Goal: Task Accomplishment & Management: Complete application form

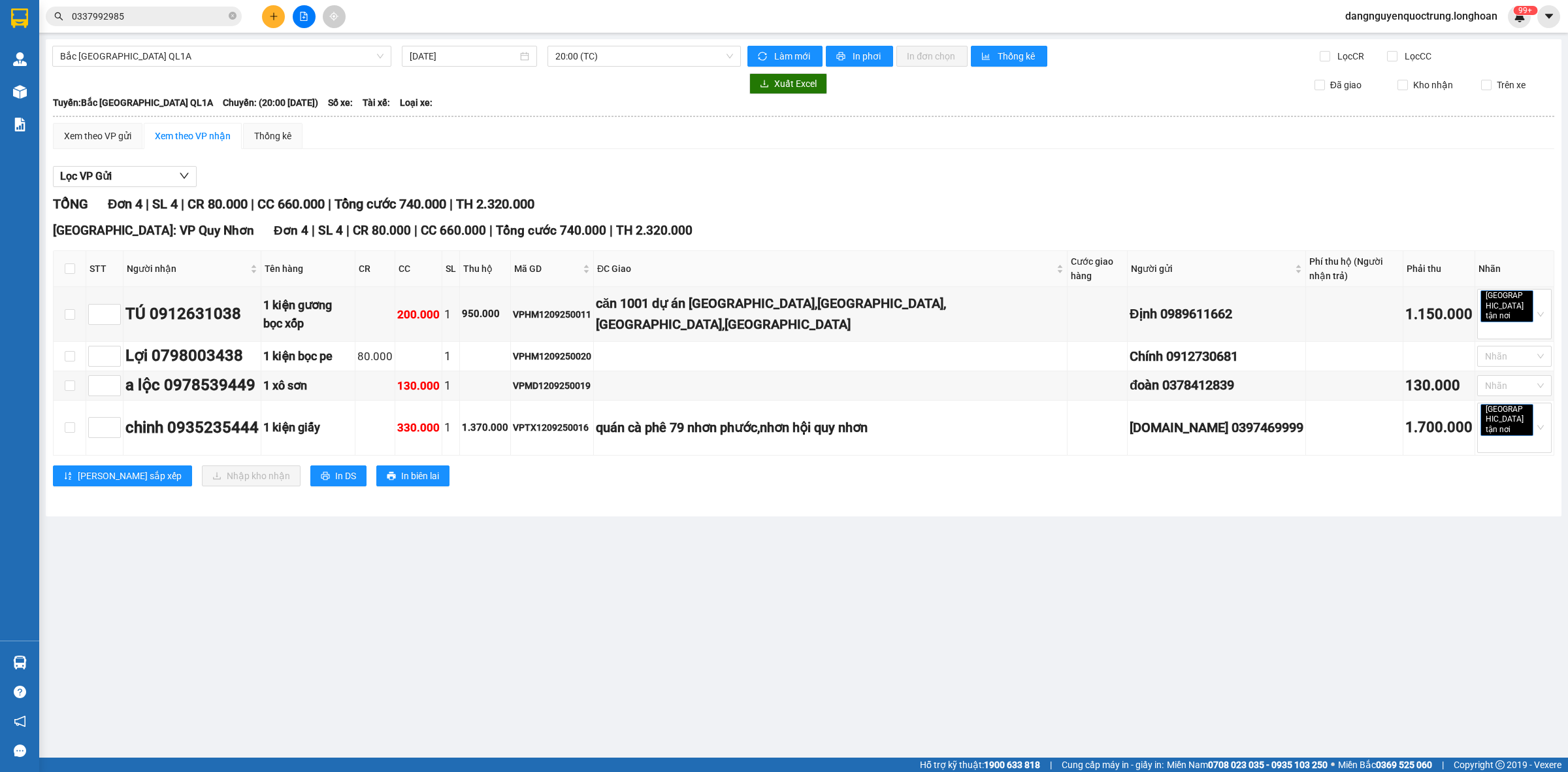
click at [262, 11] on div at bounding box center [303, 17] width 98 height 23
click at [266, 14] on button at bounding box center [274, 17] width 23 height 23
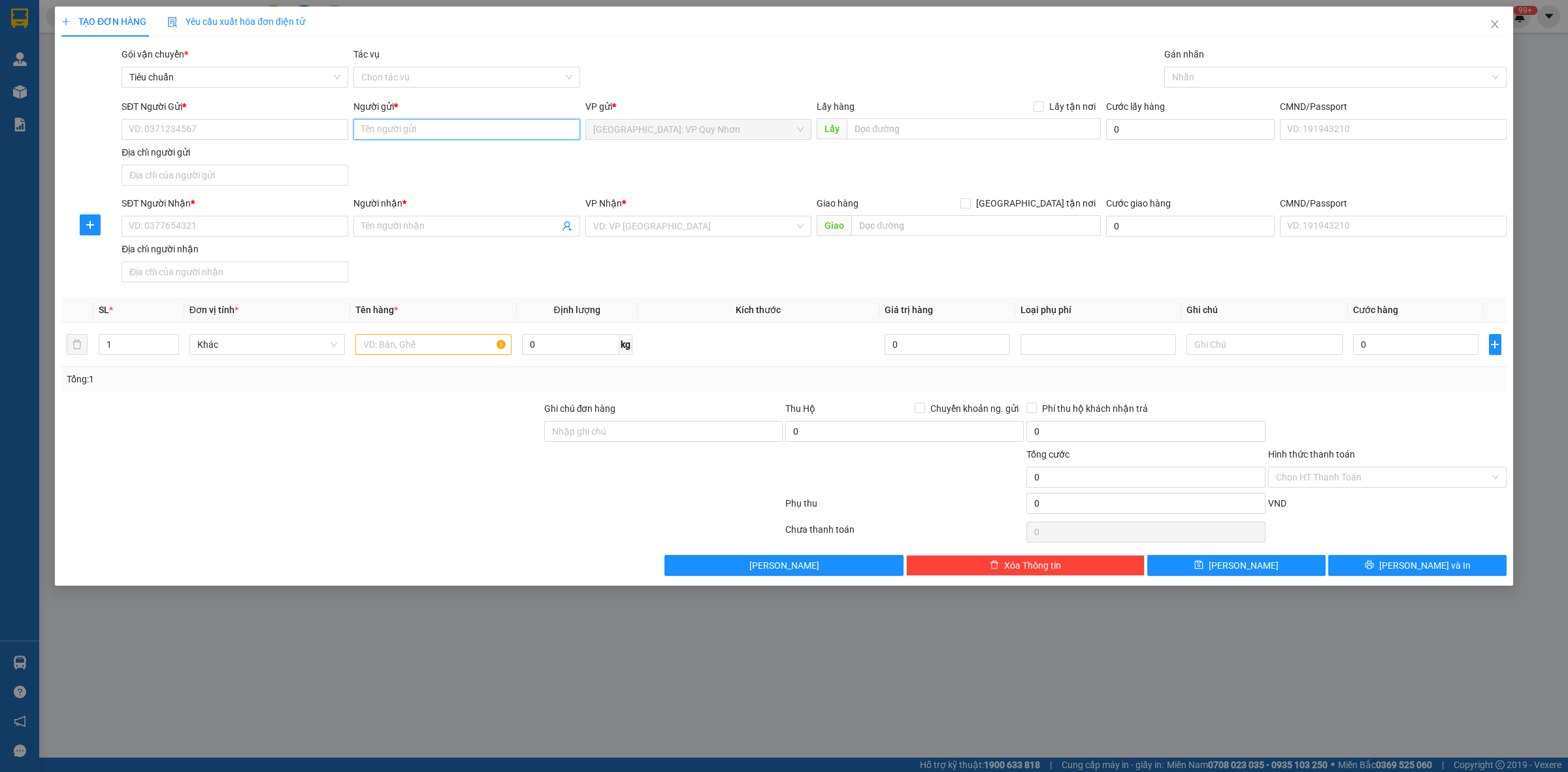
click at [498, 133] on input "Người gửi *" at bounding box center [467, 129] width 227 height 21
type input "c"
type input "CÔNG TY PCCC [PERSON_NAME]"
click at [184, 122] on input "SĐT Người Gửi *" at bounding box center [235, 129] width 227 height 21
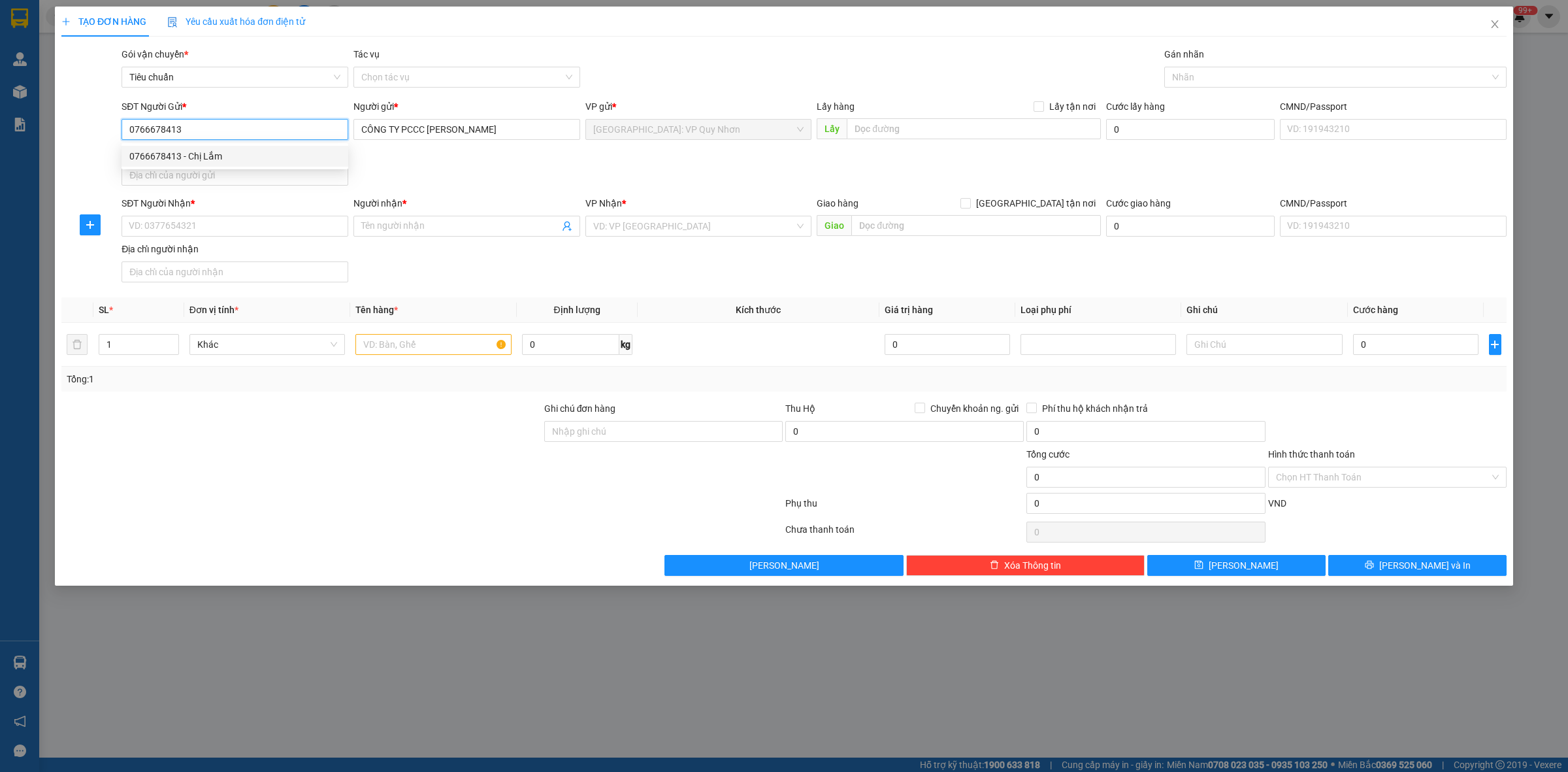
type input "0766678413"
click at [304, 467] on div at bounding box center [301, 470] width 483 height 46
